Goal: Information Seeking & Learning: Learn about a topic

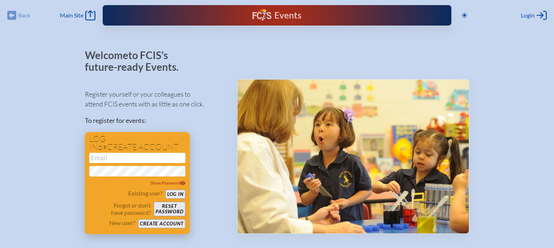
type input "[EMAIL_ADDRESS][DOMAIN_NAME]"
click at [173, 191] on button "Log in" at bounding box center [175, 193] width 20 height 9
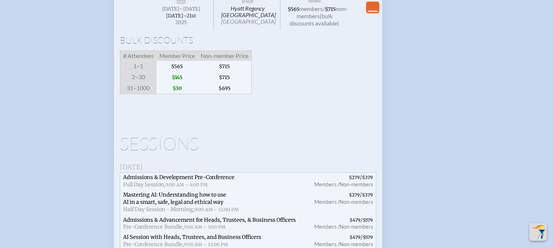
scroll to position [1056, 0]
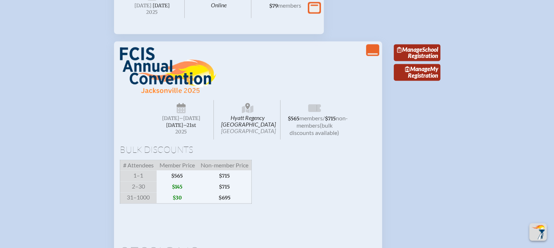
click at [374, 55] on icon "View Less" at bounding box center [372, 50] width 10 height 10
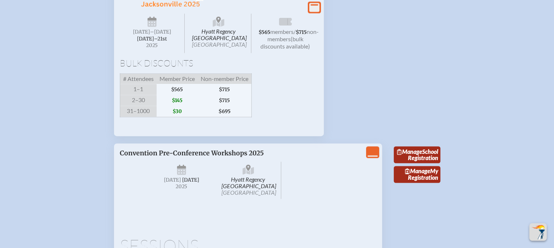
scroll to position [1143, 0]
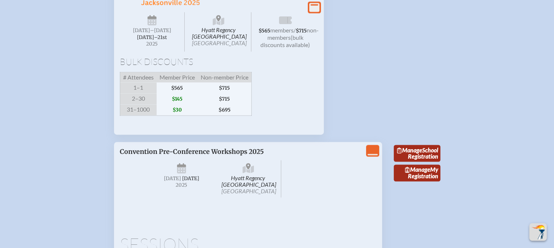
click at [315, 12] on icon at bounding box center [314, 7] width 10 height 9
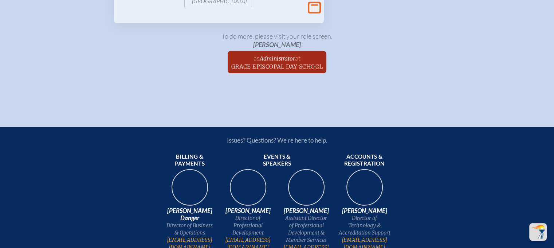
scroll to position [1886, 0]
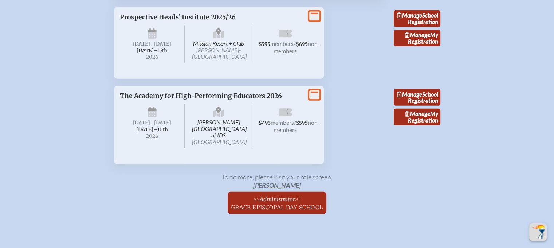
drag, startPoint x: 117, startPoint y: 49, endPoint x: 390, endPoint y: 24, distance: 274.2
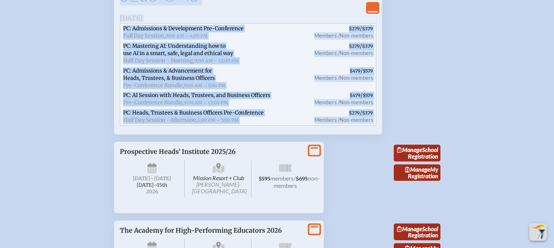
scroll to position [1741, 0]
